Goal: Information Seeking & Learning: Learn about a topic

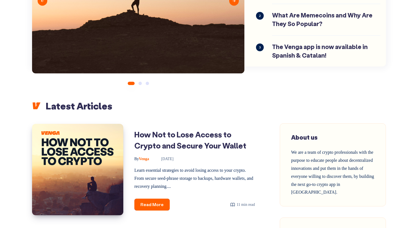
scroll to position [133, 0]
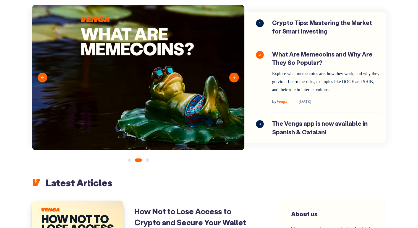
scroll to position [0, 0]
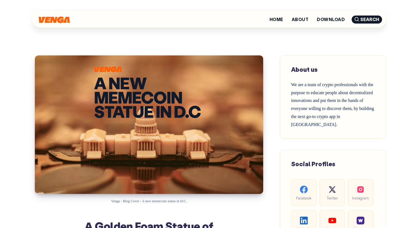
click at [54, 20] on img at bounding box center [54, 20] width 31 height 6
